Goal: Find specific page/section

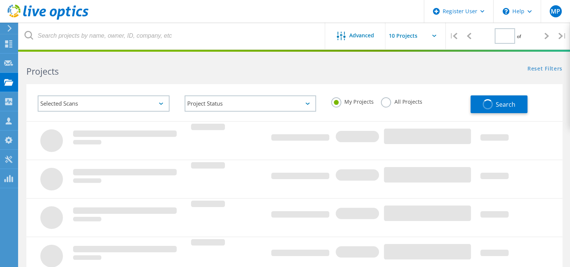
type input "1"
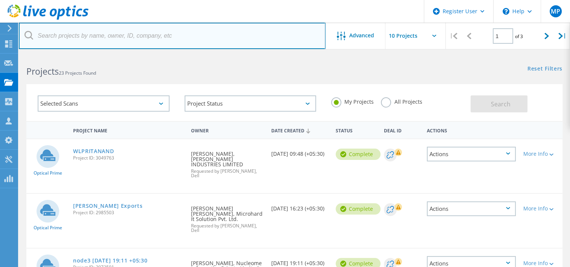
click at [87, 41] on input "text" at bounding box center [172, 36] width 306 height 26
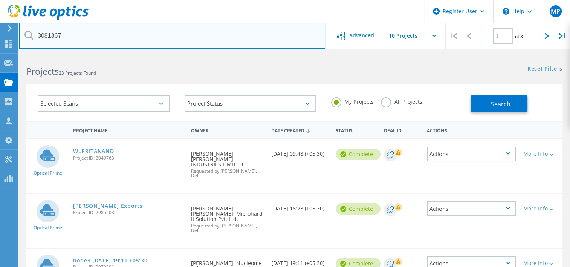
type input "3081367"
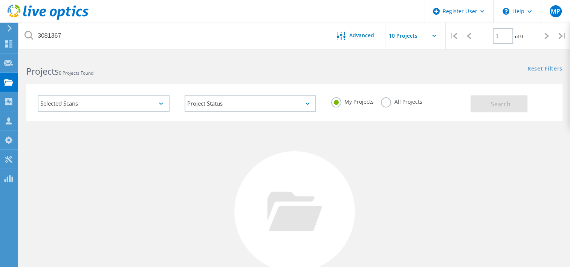
click at [388, 104] on label "All Projects" at bounding box center [401, 100] width 41 height 7
click at [0, 0] on input "All Projects" at bounding box center [0, 0] width 0 height 0
click at [472, 102] on button "Search" at bounding box center [498, 103] width 57 height 17
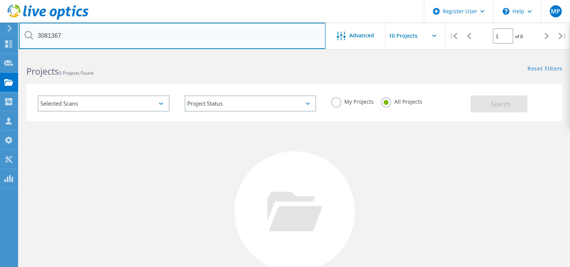
click at [75, 38] on input "3081367" at bounding box center [172, 36] width 306 height 26
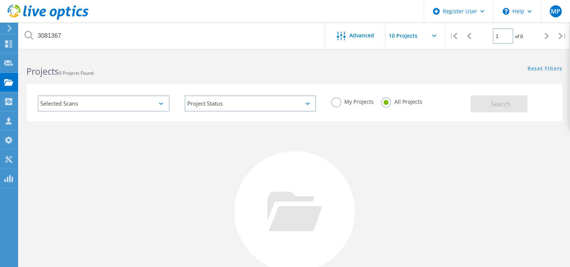
click at [334, 103] on label "My Projects" at bounding box center [352, 100] width 42 height 7
click at [0, 0] on input "My Projects" at bounding box center [0, 0] width 0 height 0
click at [383, 104] on label "All Projects" at bounding box center [401, 100] width 41 height 7
click at [0, 0] on input "All Projects" at bounding box center [0, 0] width 0 height 0
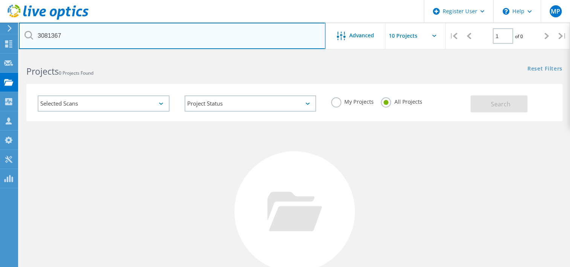
click at [140, 33] on input "3081367" at bounding box center [172, 36] width 306 height 26
